Goal: Task Accomplishment & Management: Manage account settings

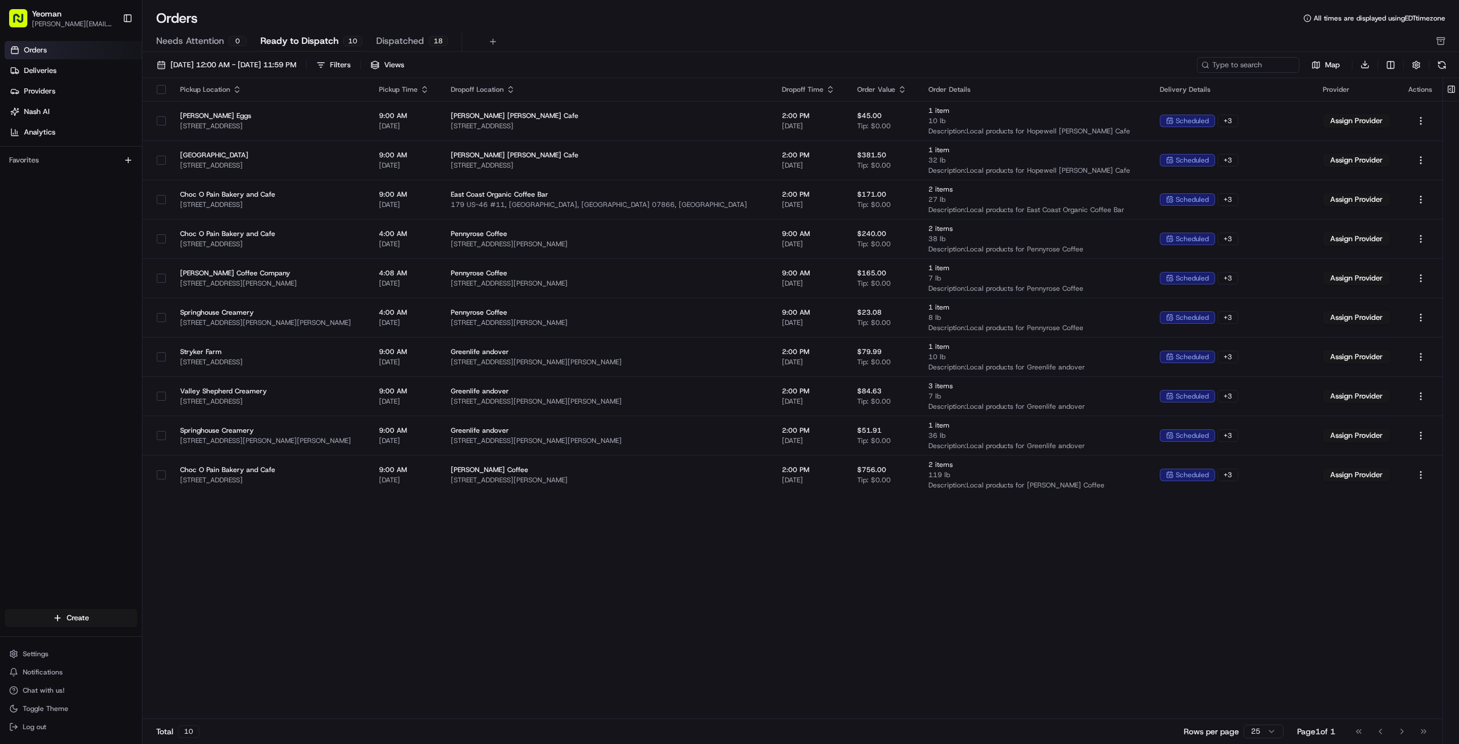
click at [454, 523] on div "Pickup Location Pickup Time Dropoff Location Dropoff Time Order Value Order Det…" at bounding box center [792, 398] width 1300 height 641
click at [210, 40] on span "Needs Attention" at bounding box center [190, 41] width 68 height 14
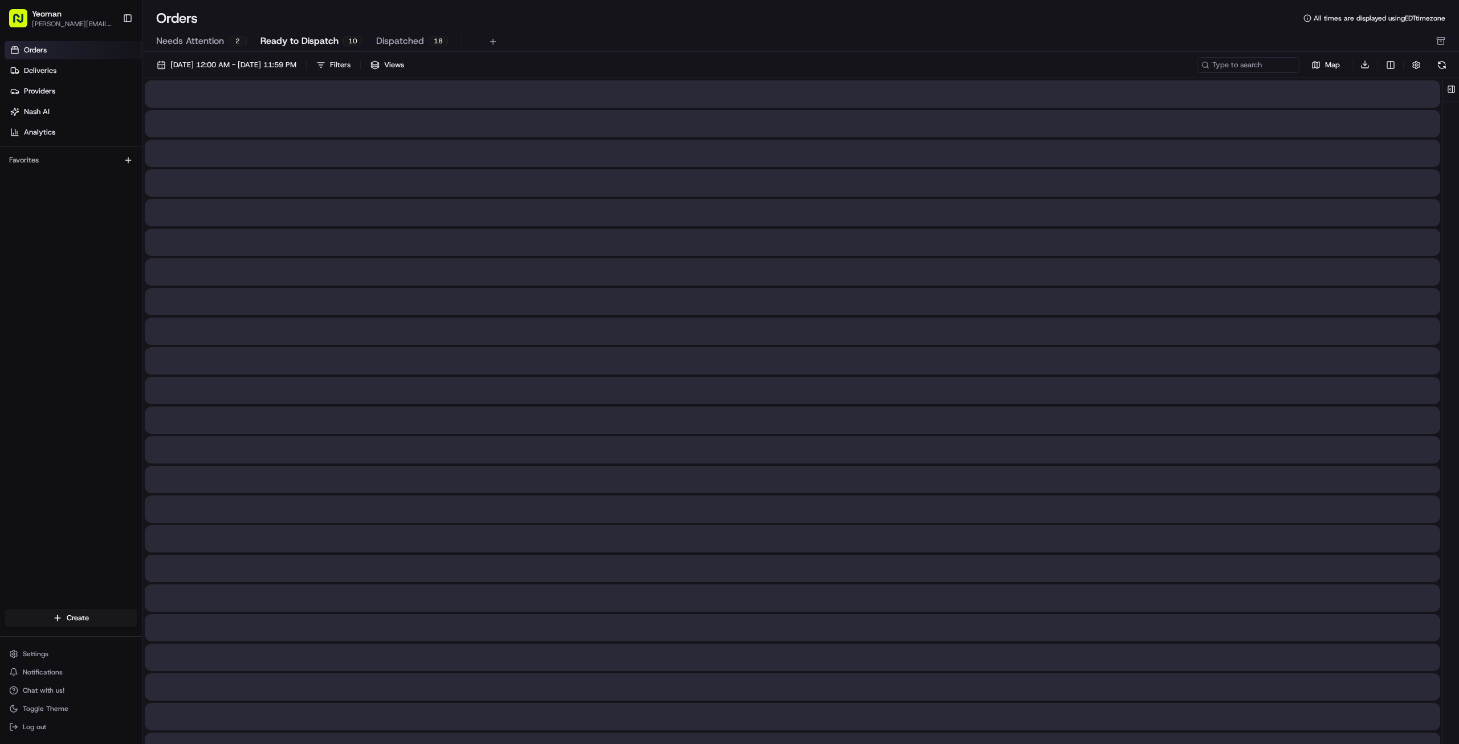
click at [297, 41] on span "Ready to Dispatch" at bounding box center [299, 41] width 78 height 14
